Goal: Task Accomplishment & Management: Manage account settings

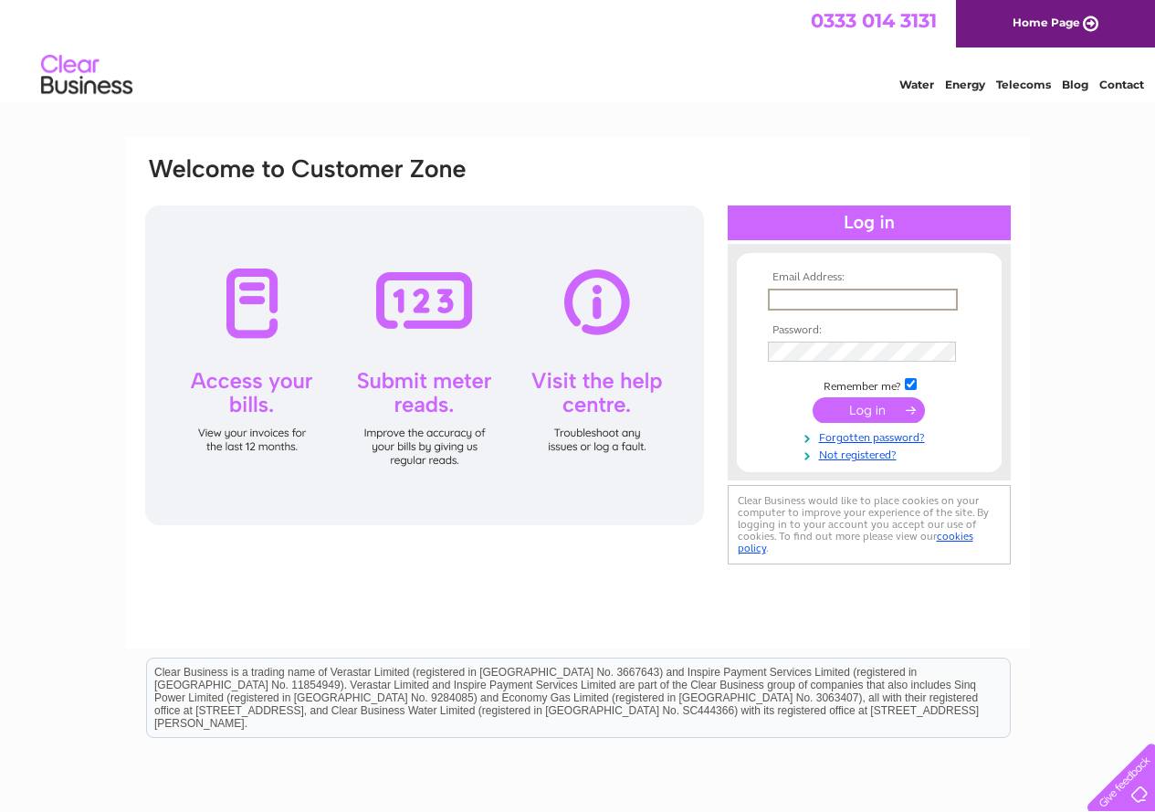
click at [801, 299] on input "text" at bounding box center [863, 300] width 190 height 22
type input "scottandkirk@combi-care.co.uk"
click at [868, 438] on link "Forgotten password?" at bounding box center [871, 434] width 207 height 17
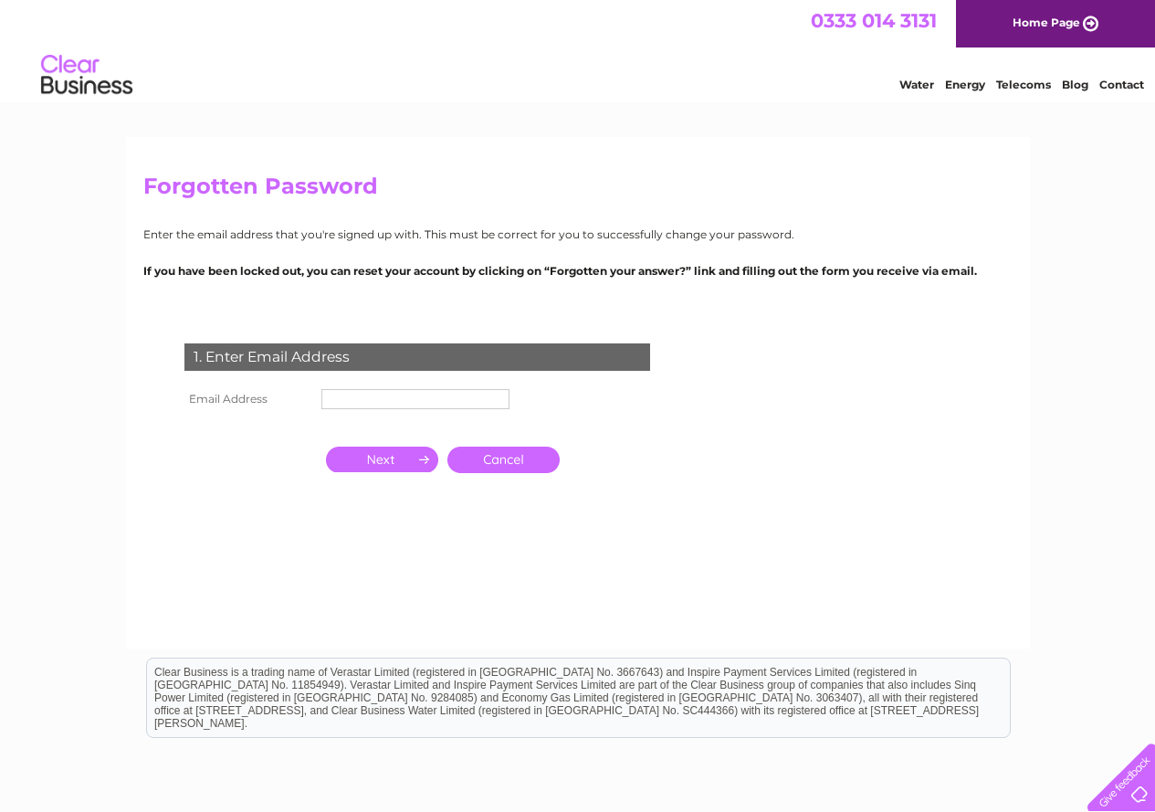
click at [409, 396] on input "text" at bounding box center [416, 399] width 188 height 20
type input "scottandkirk@combi-care.co.uk"
click at [412, 459] on input "button" at bounding box center [382, 461] width 112 height 26
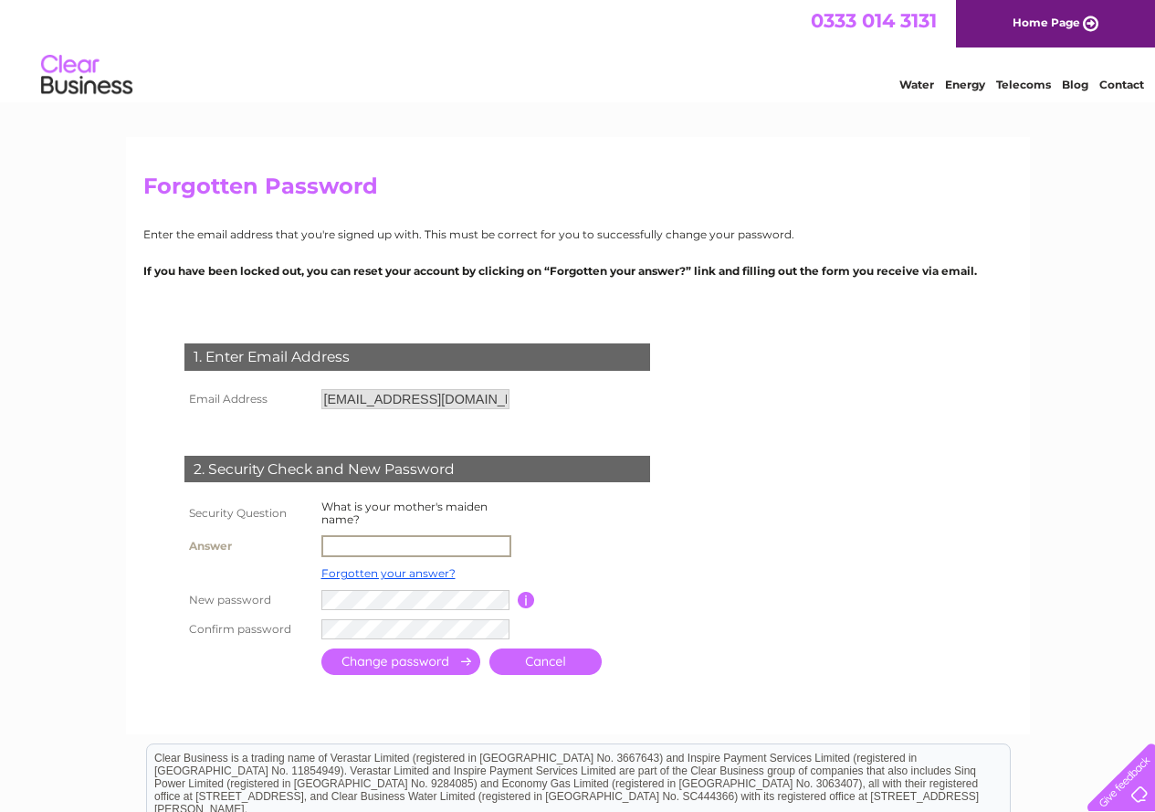
click at [405, 544] on input "text" at bounding box center [417, 546] width 190 height 22
type input "Gilbert"
click at [364, 665] on input "submit" at bounding box center [401, 662] width 159 height 26
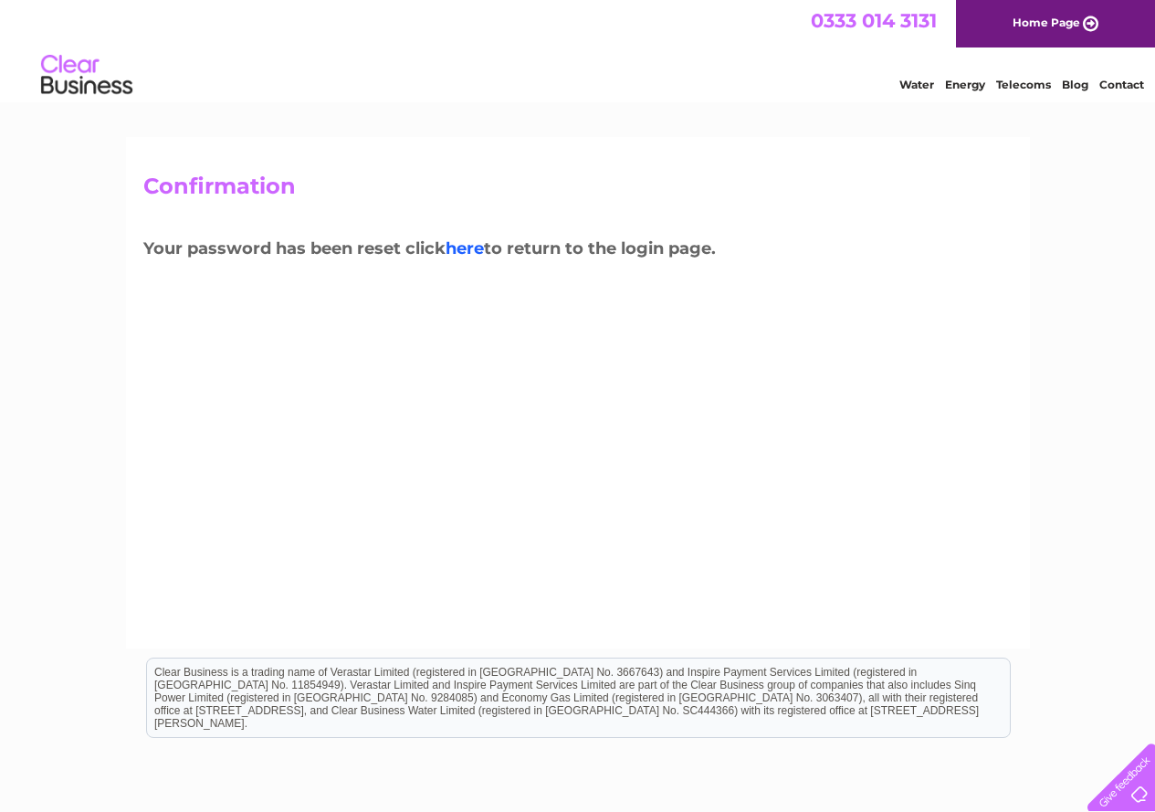
click at [469, 248] on link "here" at bounding box center [465, 248] width 38 height 20
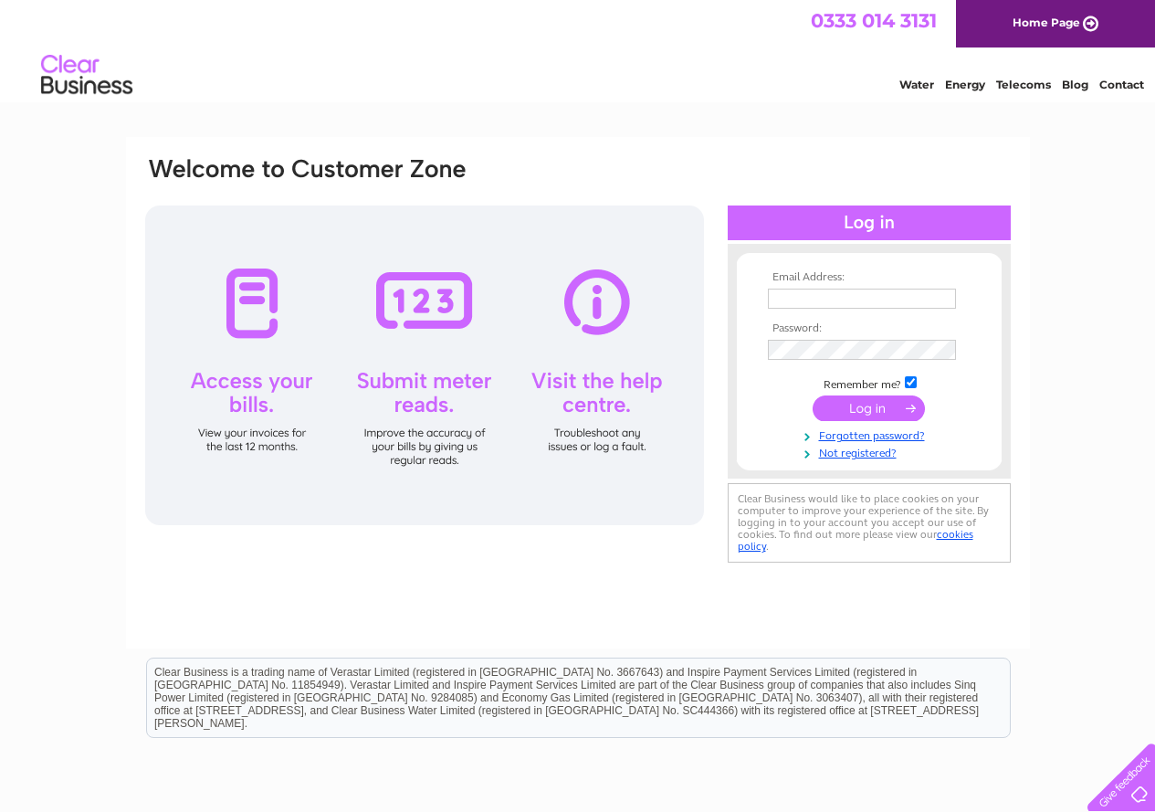
click at [792, 302] on input "text" at bounding box center [862, 299] width 188 height 20
type input "scottandkirk@combi-care.co.uk"
click at [645, 532] on div "Email Address: scottandkirk@combi-care.co.uk Password:" at bounding box center [578, 361] width 870 height 412
click at [881, 403] on input "submit" at bounding box center [869, 409] width 112 height 26
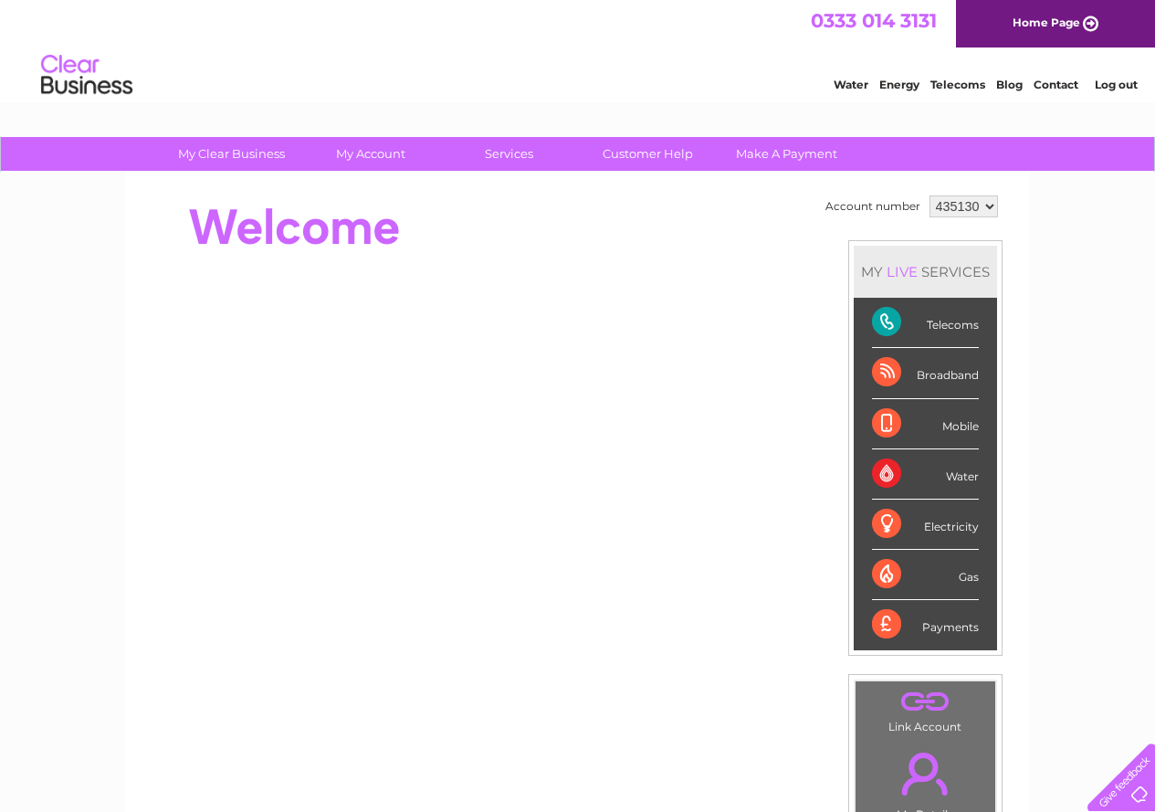
click at [944, 325] on div "Telecoms" at bounding box center [925, 323] width 107 height 50
click at [886, 617] on div "Payments" at bounding box center [925, 624] width 107 height 49
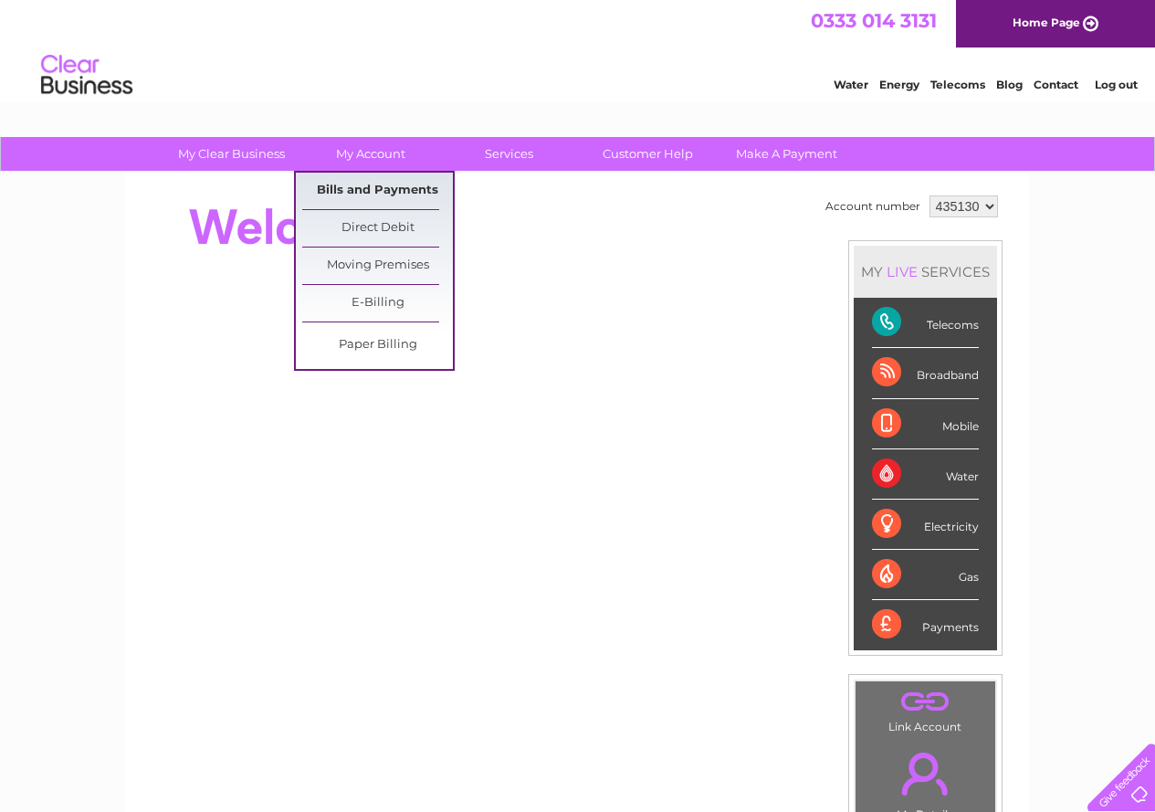
click at [396, 193] on link "Bills and Payments" at bounding box center [377, 191] width 151 height 37
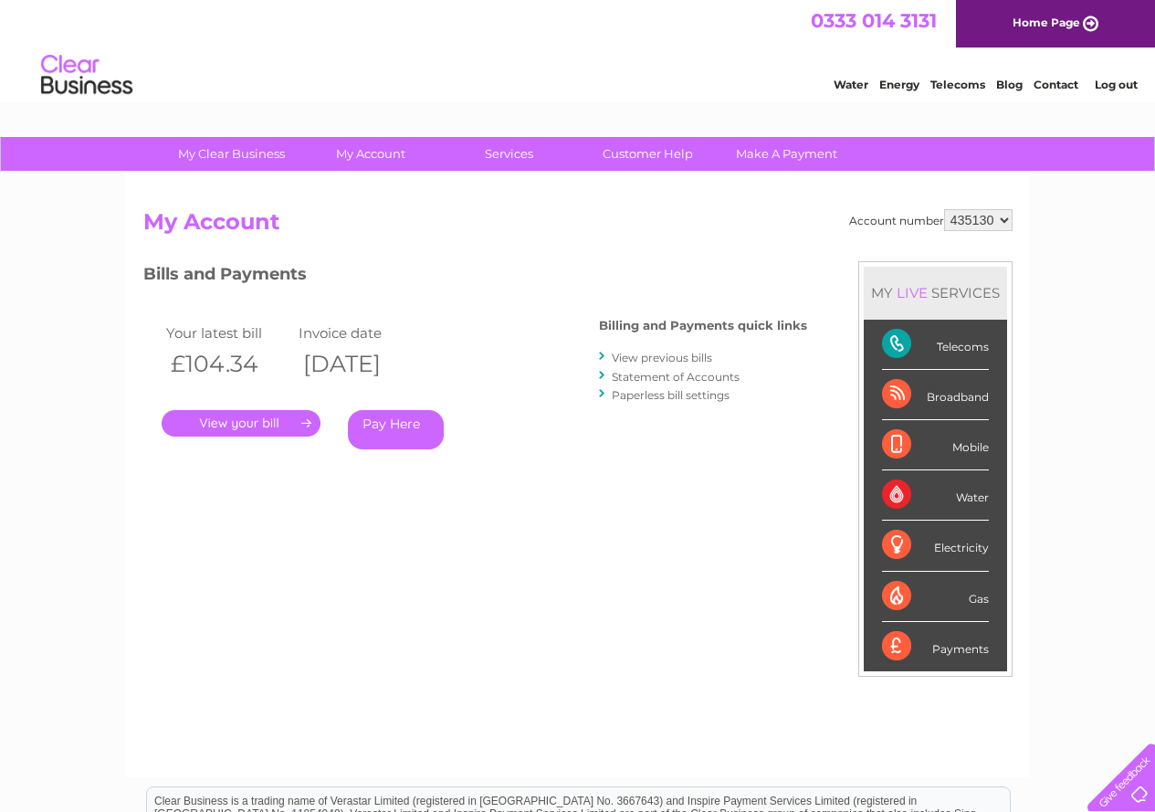
click at [273, 422] on link "." at bounding box center [241, 423] width 159 height 26
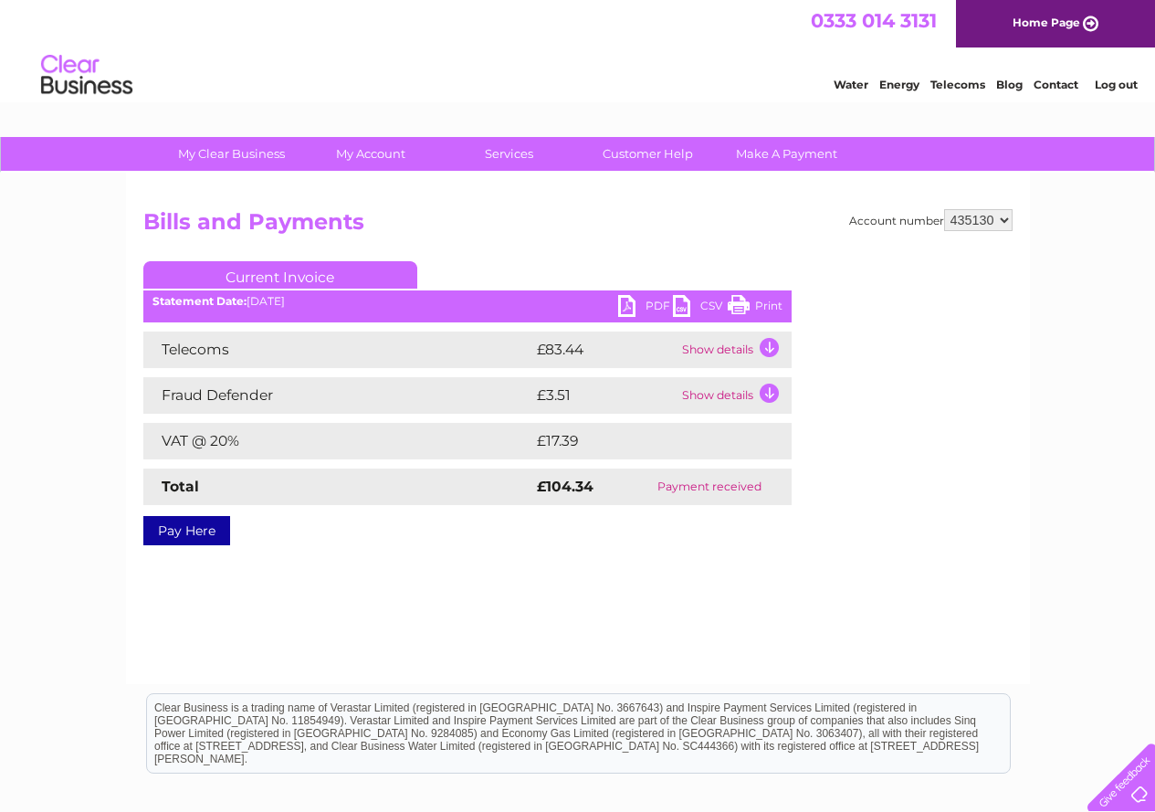
click at [774, 348] on td "Show details" at bounding box center [735, 350] width 114 height 37
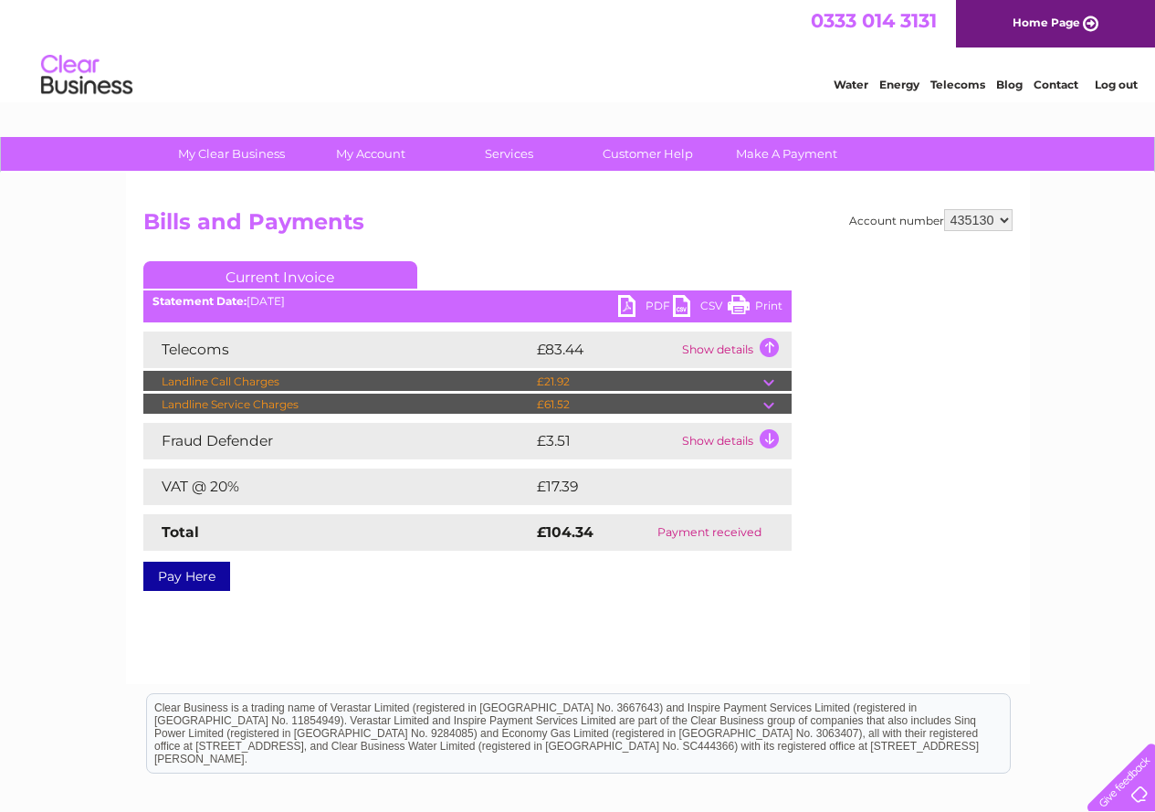
click at [628, 303] on link "PDF" at bounding box center [645, 308] width 55 height 26
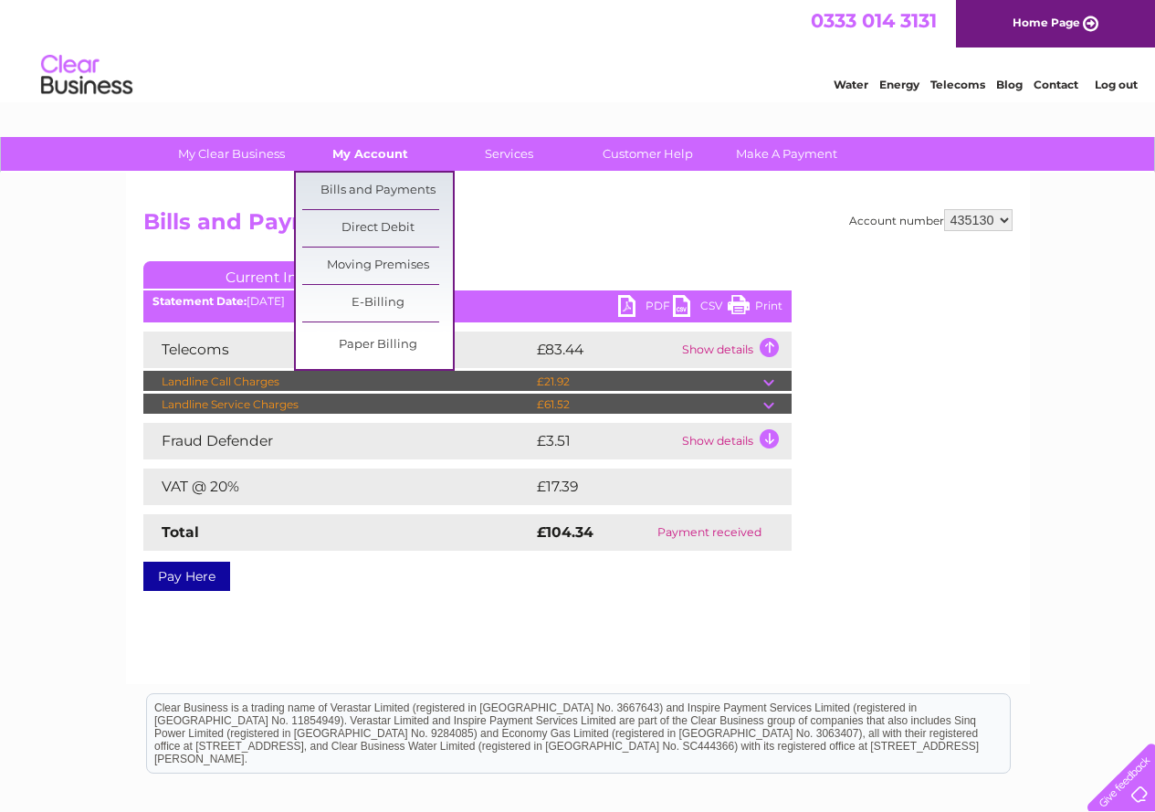
click at [357, 148] on link "My Account" at bounding box center [370, 154] width 151 height 34
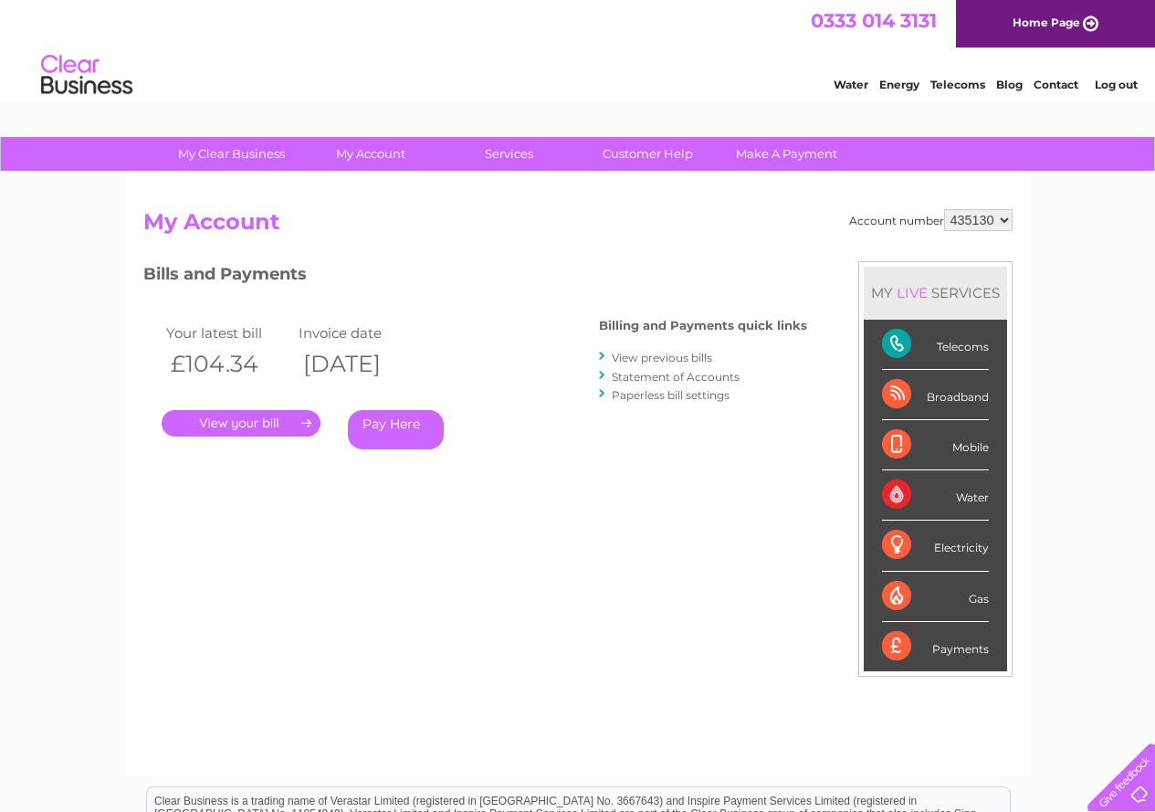
click at [1128, 78] on link "Log out" at bounding box center [1116, 85] width 43 height 14
